Goal: Task Accomplishment & Management: Use online tool/utility

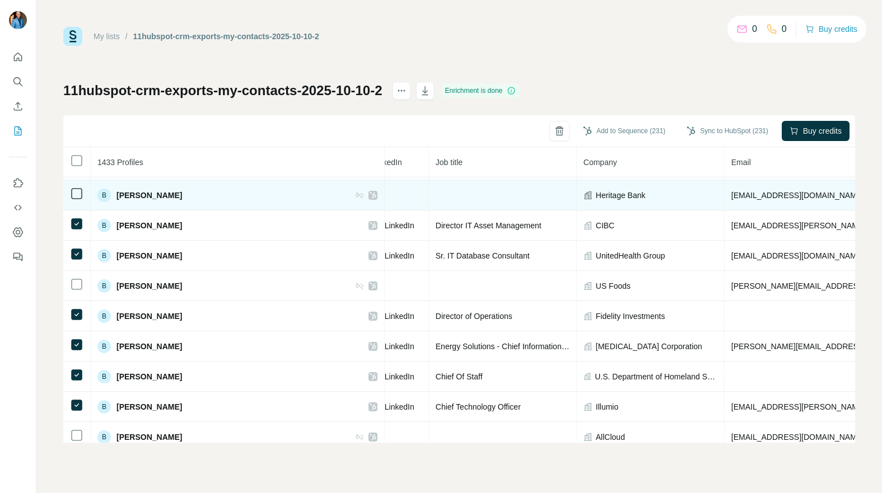
drag, startPoint x: 834, startPoint y: 197, endPoint x: 667, endPoint y: 195, distance: 167.5
click at [725, 195] on td "[EMAIL_ADDRESS][DOMAIN_NAME]" at bounding box center [895, 195] width 340 height 30
copy tr "[EMAIL_ADDRESS][DOMAIN_NAME]"
click at [370, 194] on icon at bounding box center [373, 195] width 7 height 9
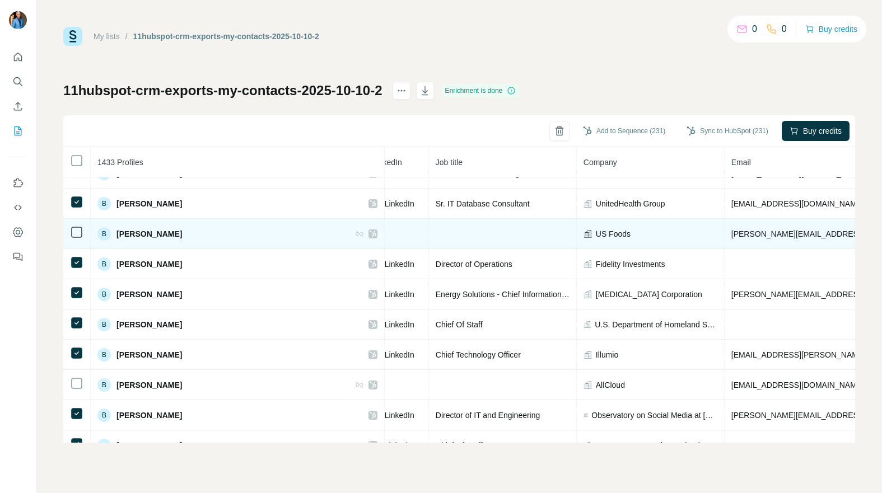
scroll to position [3639, 88]
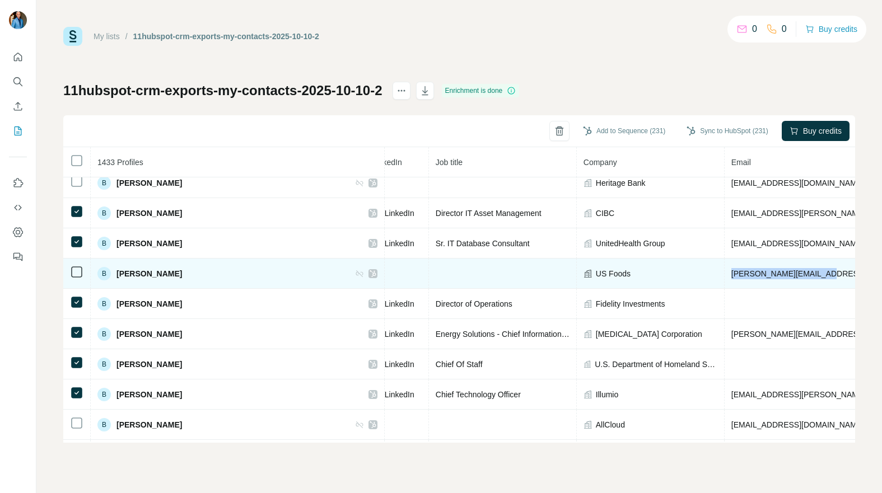
drag, startPoint x: 796, startPoint y: 273, endPoint x: 665, endPoint y: 271, distance: 131.1
click at [665, 271] on tr "B [PERSON_NAME] Email found US Foods [PERSON_NAME][EMAIL_ADDRESS][PERSON_NAME][…" at bounding box center [676, 274] width 1403 height 30
copy tr "[PERSON_NAME][EMAIL_ADDRESS][PERSON_NAME][DOMAIN_NAME]"
click at [370, 273] on icon at bounding box center [373, 273] width 6 height 7
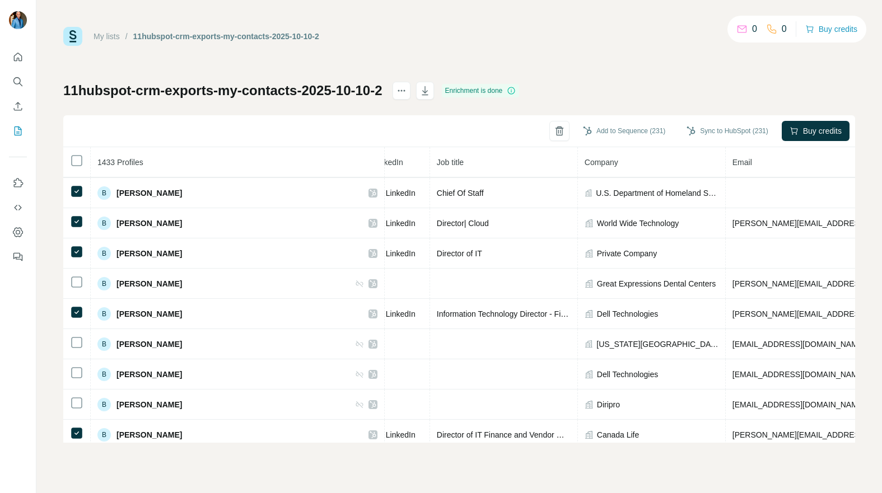
scroll to position [4004, 87]
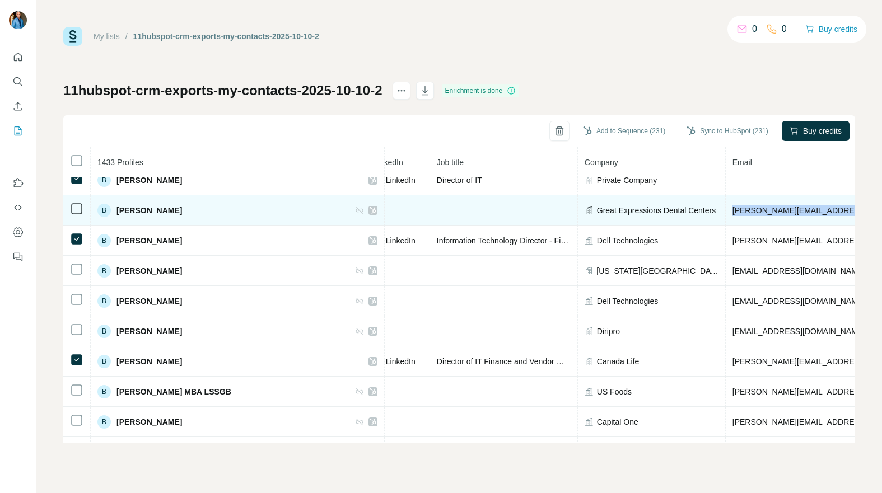
drag, startPoint x: 847, startPoint y: 211, endPoint x: 663, endPoint y: 215, distance: 184.9
click at [663, 215] on tr "B [PERSON_NAME] Email found Great Expressions Dental Centers [PERSON_NAME][EMAI…" at bounding box center [677, 210] width 1403 height 30
copy tr "[PERSON_NAME][EMAIL_ADDRESS][PERSON_NAME][DOMAIN_NAME]"
click at [370, 208] on icon at bounding box center [373, 210] width 6 height 7
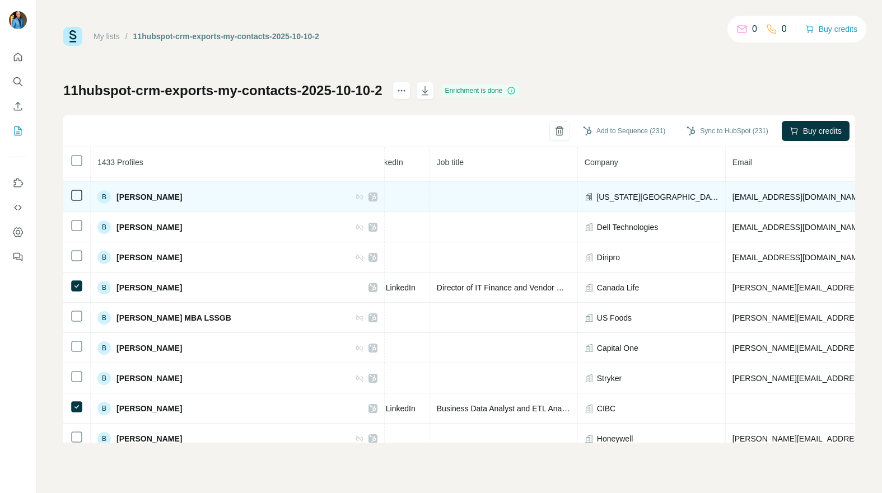
scroll to position [4078, 87]
drag, startPoint x: 811, startPoint y: 198, endPoint x: 672, endPoint y: 204, distance: 139.0
click at [726, 204] on td "[EMAIL_ADDRESS][DOMAIN_NAME]" at bounding box center [896, 198] width 340 height 30
drag, startPoint x: 796, startPoint y: 200, endPoint x: 665, endPoint y: 199, distance: 130.5
click at [665, 199] on tr "B [PERSON_NAME] Email found [US_STATE][GEOGRAPHIC_DATA] [EMAIL_ADDRESS][DOMAIN_…" at bounding box center [677, 198] width 1403 height 30
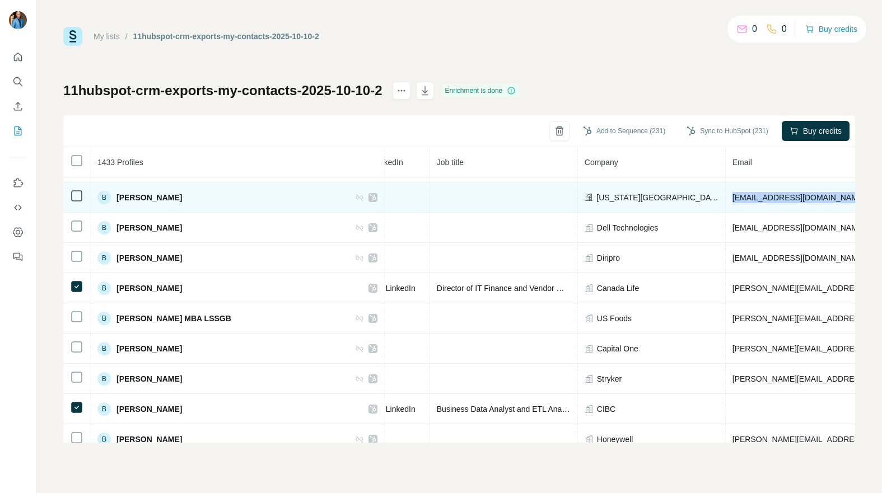
copy tr "[EMAIL_ADDRESS][DOMAIN_NAME]"
click at [370, 196] on icon at bounding box center [373, 197] width 7 height 9
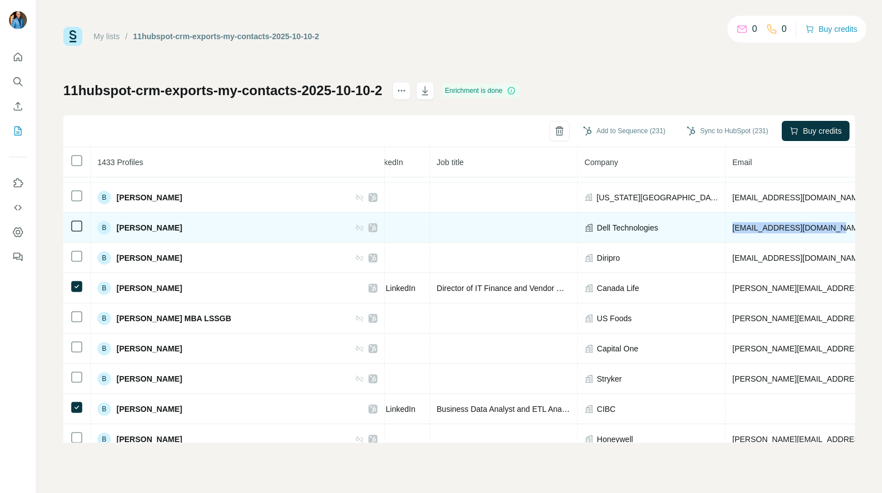
drag, startPoint x: 784, startPoint y: 229, endPoint x: 668, endPoint y: 223, distance: 116.6
click at [668, 223] on tr "B [PERSON_NAME] Email found Dell Technologies [EMAIL_ADDRESS][DOMAIN_NAME]" at bounding box center [677, 228] width 1403 height 30
copy tr "[EMAIL_ADDRESS][DOMAIN_NAME]"
click at [370, 228] on icon at bounding box center [373, 227] width 7 height 9
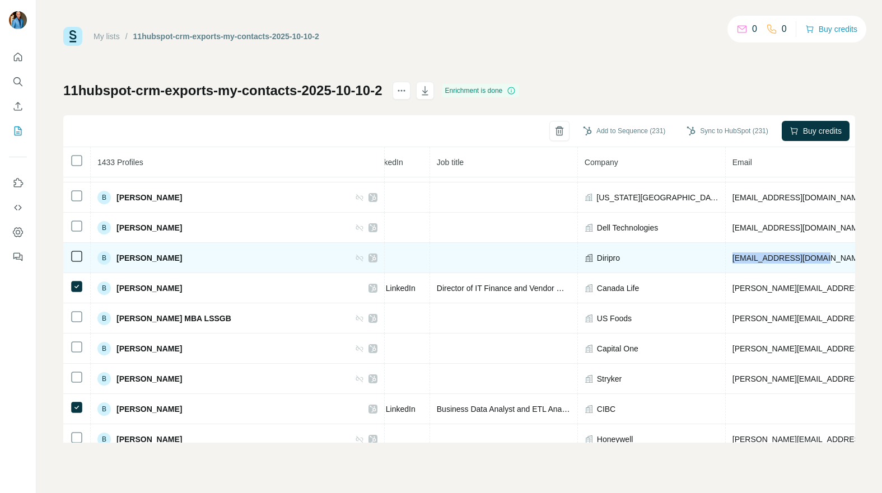
drag, startPoint x: 779, startPoint y: 258, endPoint x: 669, endPoint y: 257, distance: 109.8
click at [726, 257] on td "[EMAIL_ADDRESS][DOMAIN_NAME]" at bounding box center [896, 258] width 340 height 30
copy span "[EMAIL_ADDRESS][DOMAIN_NAME]"
click at [370, 255] on icon at bounding box center [373, 258] width 7 height 9
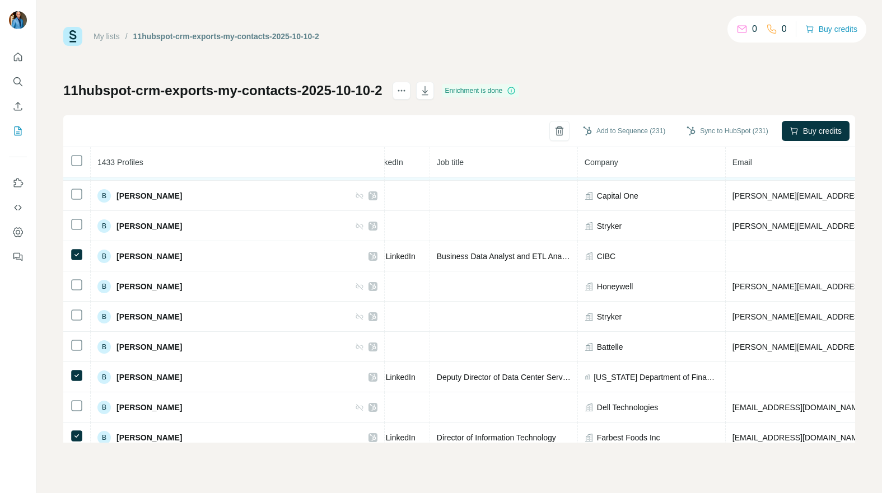
scroll to position [4201, 87]
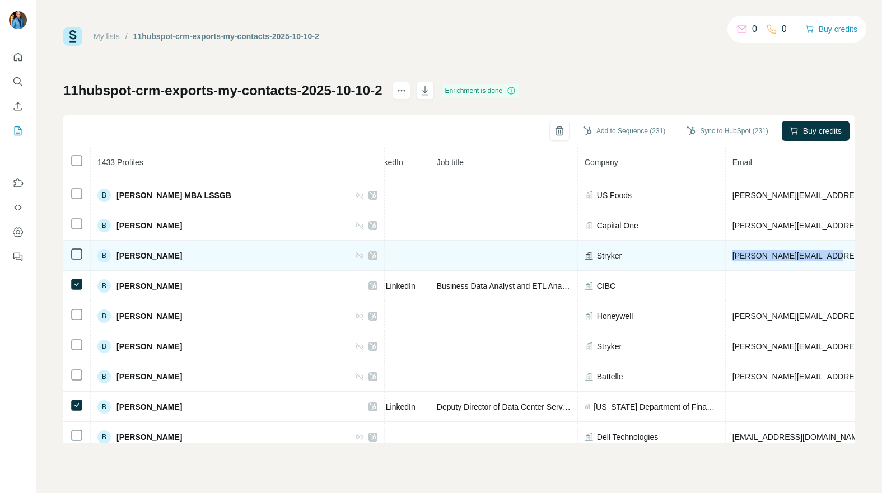
drag, startPoint x: 792, startPoint y: 256, endPoint x: 670, endPoint y: 254, distance: 122.1
click at [726, 254] on td "[PERSON_NAME][EMAIL_ADDRESS][PERSON_NAME][PERSON_NAME][DOMAIN_NAME]" at bounding box center [896, 256] width 340 height 30
copy span "[PERSON_NAME][EMAIL_ADDRESS][PERSON_NAME][PERSON_NAME][DOMAIN_NAME]"
click at [369, 255] on div at bounding box center [373, 255] width 9 height 9
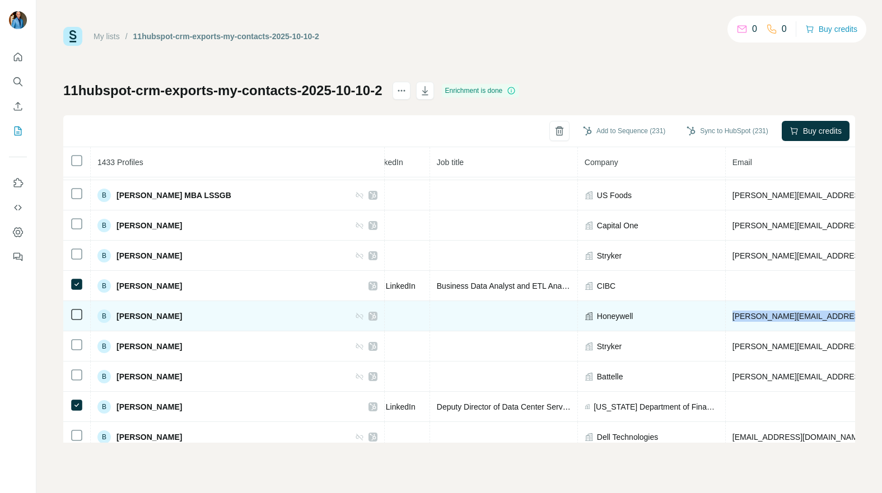
drag, startPoint x: 814, startPoint y: 318, endPoint x: 666, endPoint y: 320, distance: 147.9
click at [666, 320] on tr "B [PERSON_NAME] Email found Honeywell [EMAIL_ADDRESS][PERSON_NAME][DOMAIN_NAME]" at bounding box center [677, 316] width 1403 height 30
copy tr "[PERSON_NAME][EMAIL_ADDRESS][PERSON_NAME][DOMAIN_NAME]"
click at [370, 314] on icon at bounding box center [373, 316] width 6 height 7
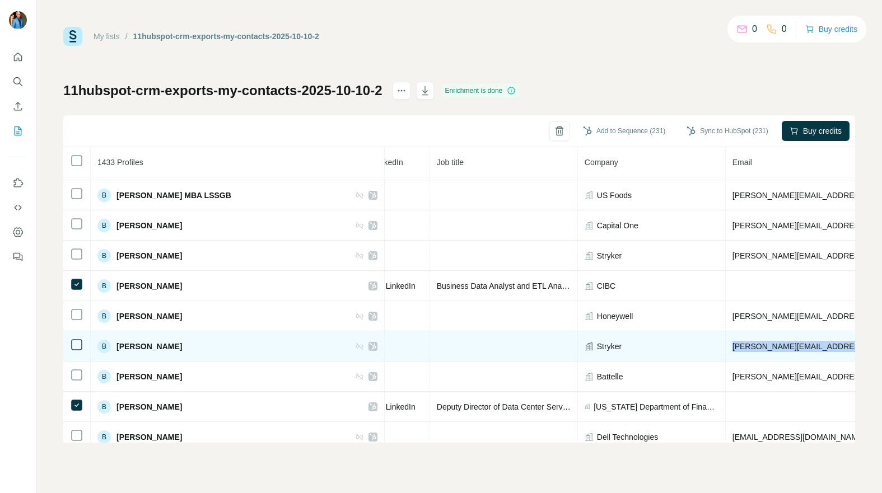
drag, startPoint x: 809, startPoint y: 347, endPoint x: 668, endPoint y: 347, distance: 141.7
click at [668, 347] on tr "B [PERSON_NAME] Email found Stryker [EMAIL_ADDRESS][DOMAIN_NAME]" at bounding box center [677, 347] width 1403 height 30
copy tr "[PERSON_NAME][EMAIL_ADDRESS][DOMAIN_NAME]"
click at [370, 344] on icon at bounding box center [373, 346] width 6 height 7
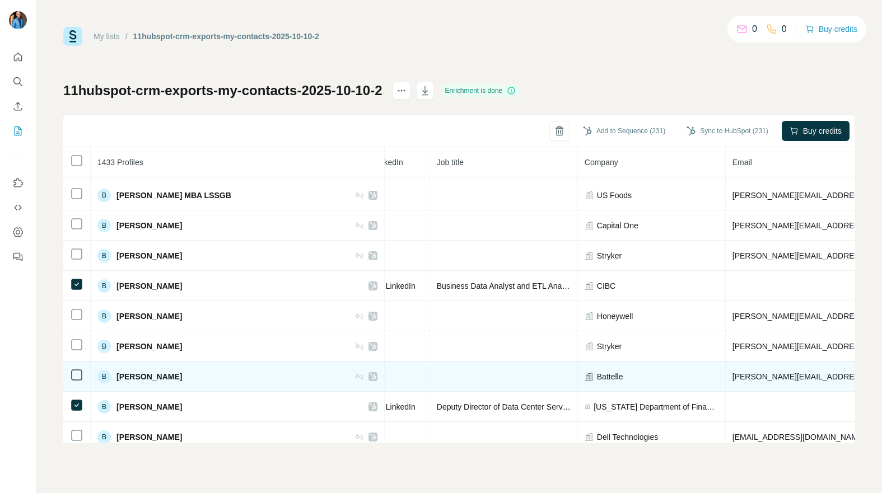
drag, startPoint x: 777, startPoint y: 371, endPoint x: 764, endPoint y: 375, distance: 14.0
click at [726, 373] on td "[PERSON_NAME][EMAIL_ADDRESS][DOMAIN_NAME]" at bounding box center [896, 377] width 340 height 30
drag, startPoint x: 777, startPoint y: 377, endPoint x: 675, endPoint y: 380, distance: 102.0
click at [726, 380] on td "[PERSON_NAME][EMAIL_ADDRESS][DOMAIN_NAME]" at bounding box center [896, 377] width 340 height 30
copy span "[PERSON_NAME][EMAIL_ADDRESS][DOMAIN_NAME]"
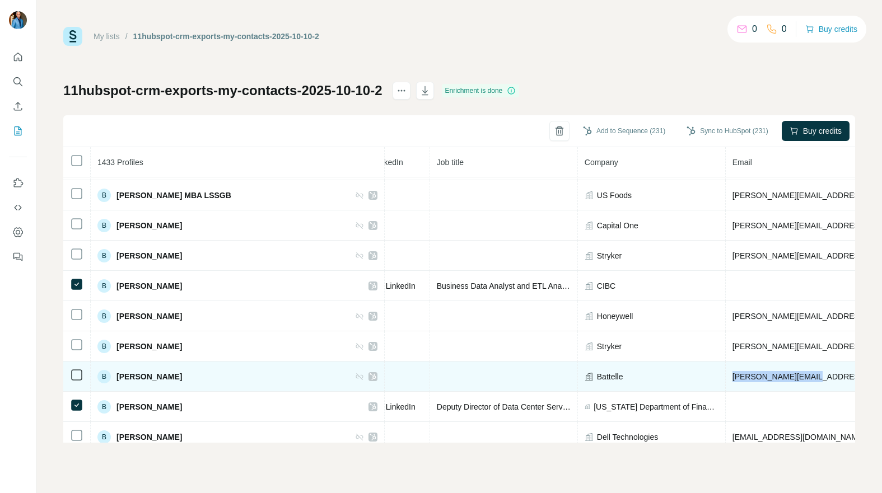
click at [370, 376] on icon at bounding box center [373, 376] width 7 height 9
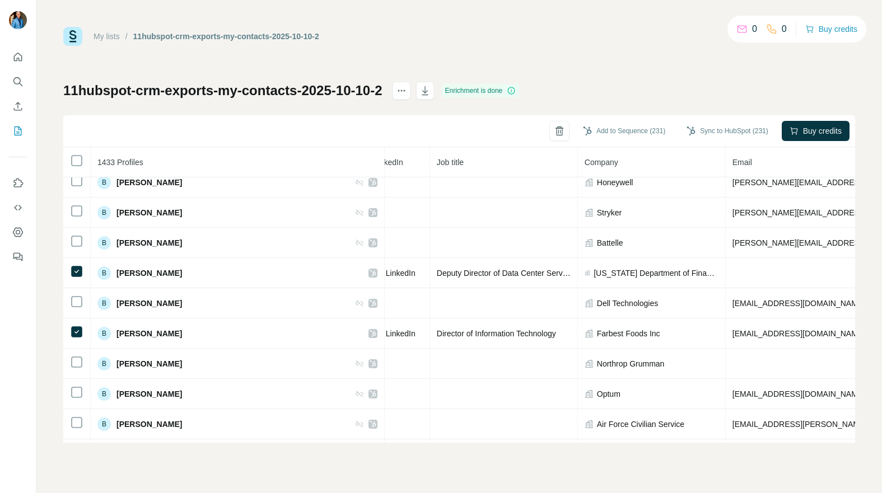
scroll to position [4372, 87]
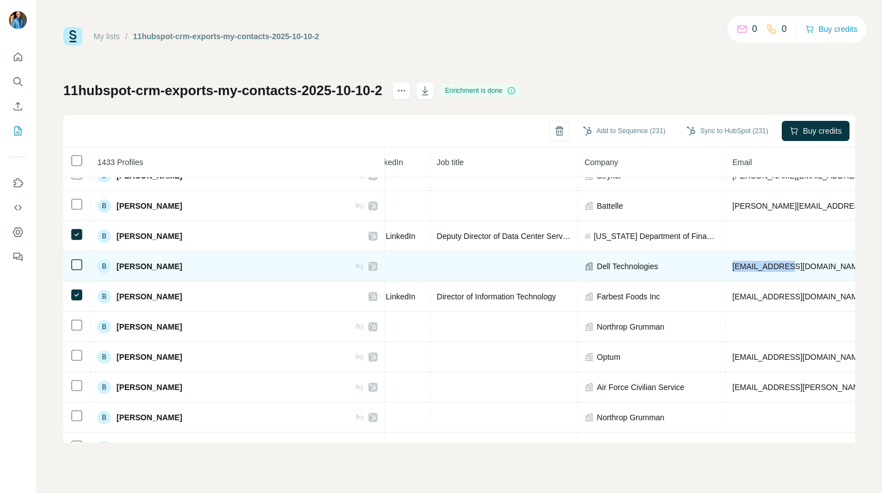
drag, startPoint x: 743, startPoint y: 269, endPoint x: 659, endPoint y: 265, distance: 84.7
click at [659, 265] on tr "B [PERSON_NAME] Email found Dell Technologies [EMAIL_ADDRESS][DOMAIN_NAME]" at bounding box center [677, 266] width 1403 height 30
click at [370, 265] on icon at bounding box center [373, 266] width 7 height 9
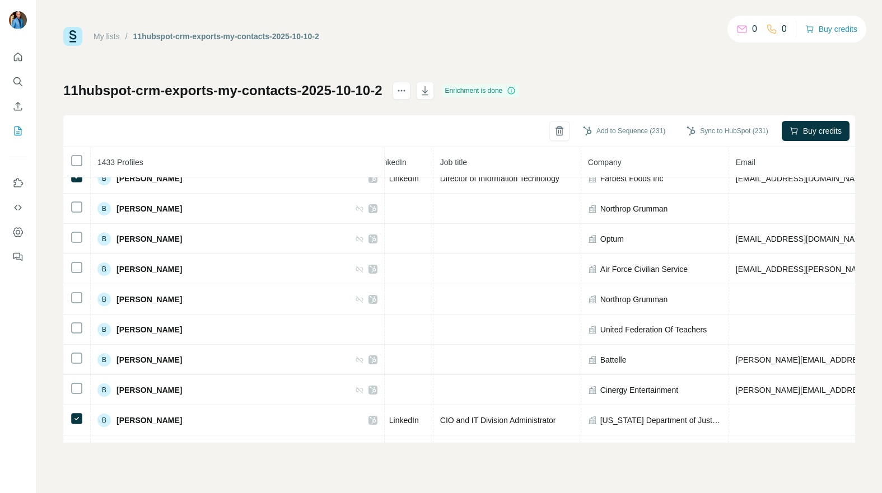
scroll to position [4479, 83]
